Goal: Check status: Check status

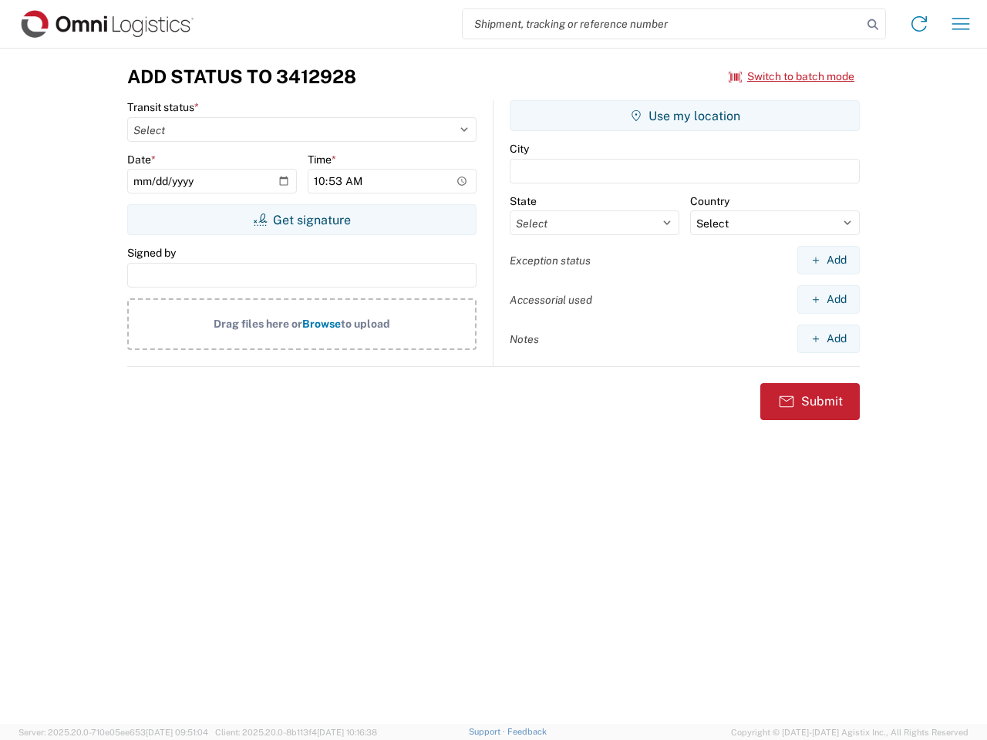
click at [662, 24] on input "search" at bounding box center [662, 23] width 399 height 29
click at [873, 25] on icon at bounding box center [873, 25] width 22 height 22
click at [919, 24] on icon at bounding box center [919, 24] width 25 height 25
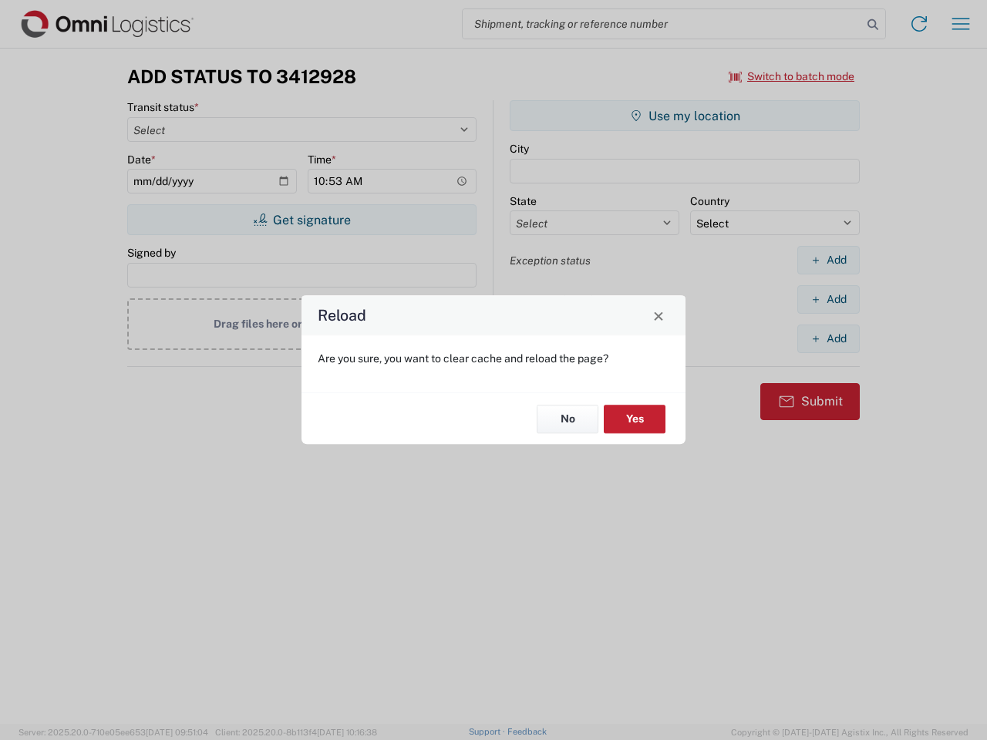
click at [961, 24] on div "Reload Are you sure, you want to clear cache and reload the page? No Yes" at bounding box center [493, 370] width 987 height 740
click at [792, 76] on div "Reload Are you sure, you want to clear cache and reload the page? No Yes" at bounding box center [493, 370] width 987 height 740
click at [301, 220] on div "Reload Are you sure, you want to clear cache and reload the page? No Yes" at bounding box center [493, 370] width 987 height 740
click at [685, 116] on div "Reload Are you sure, you want to clear cache and reload the page? No Yes" at bounding box center [493, 370] width 987 height 740
click at [828, 260] on div "Reload Are you sure, you want to clear cache and reload the page? No Yes" at bounding box center [493, 370] width 987 height 740
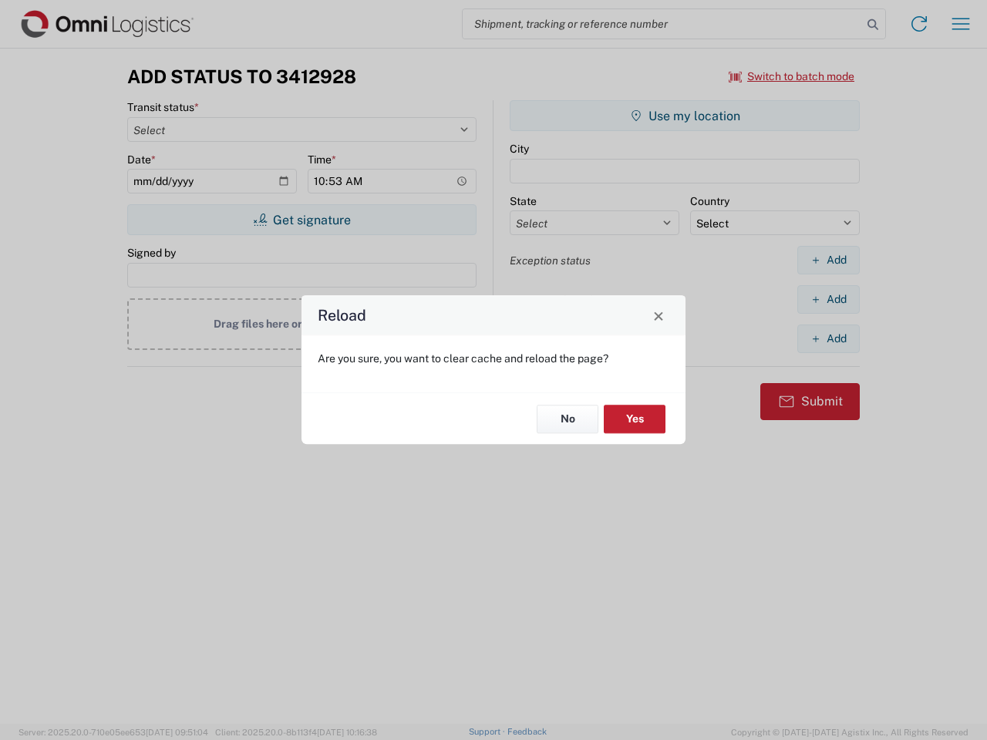
click at [828, 299] on div "Reload Are you sure, you want to clear cache and reload the page? No Yes" at bounding box center [493, 370] width 987 height 740
click at [828, 338] on div "Reload Are you sure, you want to clear cache and reload the page? No Yes" at bounding box center [493, 370] width 987 height 740
